Goal: Task Accomplishment & Management: Use online tool/utility

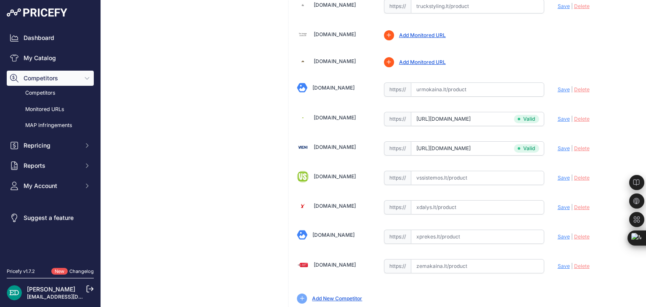
scroll to position [2894, 0]
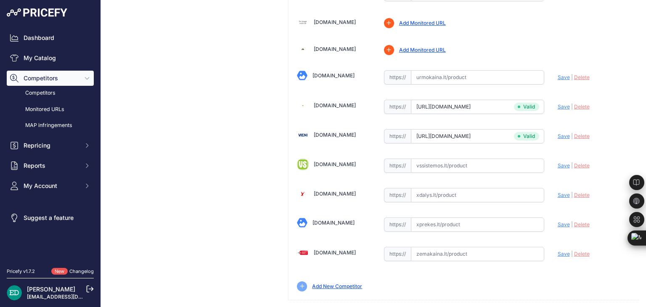
drag, startPoint x: 583, startPoint y: 298, endPoint x: 582, endPoint y: 293, distance: 4.9
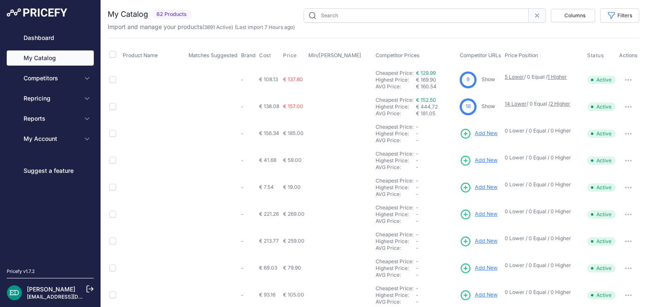
type input "reolink"
